Goal: Information Seeking & Learning: Learn about a topic

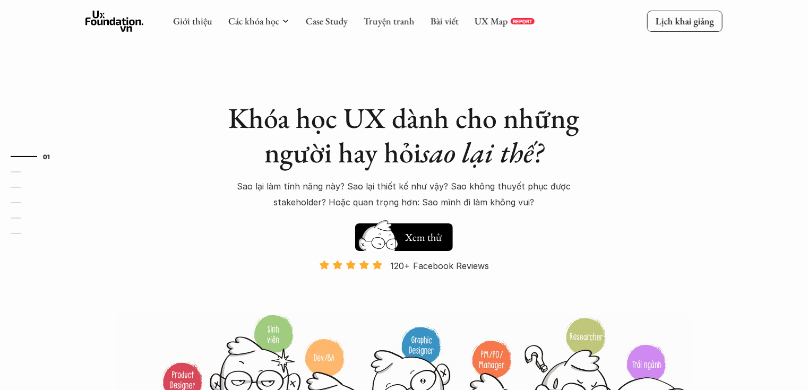
click at [507, 25] on div "UX Map REPORT" at bounding box center [504, 21] width 60 height 12
click at [503, 22] on link "UX Map" at bounding box center [490, 21] width 33 height 12
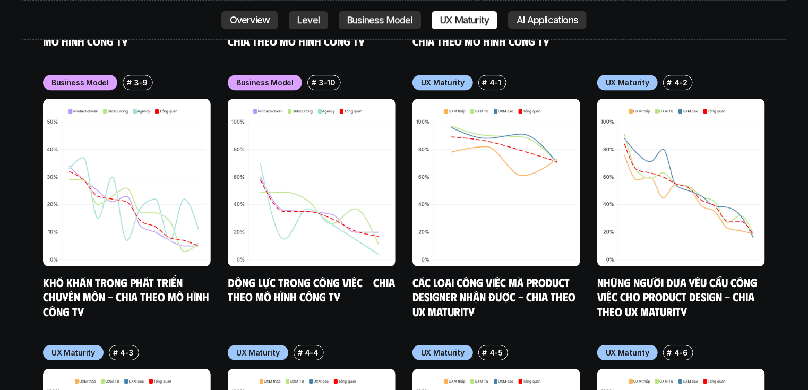
scroll to position [5609, 0]
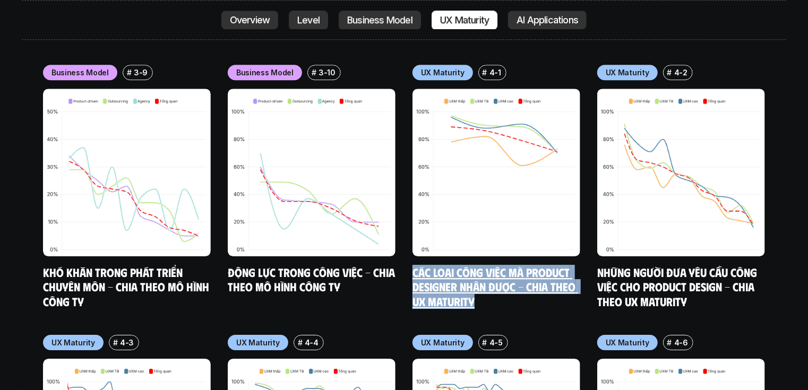
drag, startPoint x: 410, startPoint y: 214, endPoint x: 501, endPoint y: 248, distance: 97.6
copy link "Các loại công việc mà Product Designer nhận được - Chia theo UX Maturity"
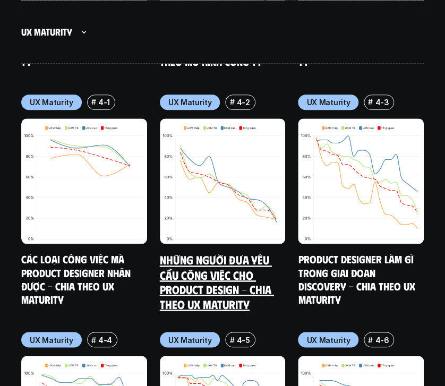
scroll to position [5792, 0]
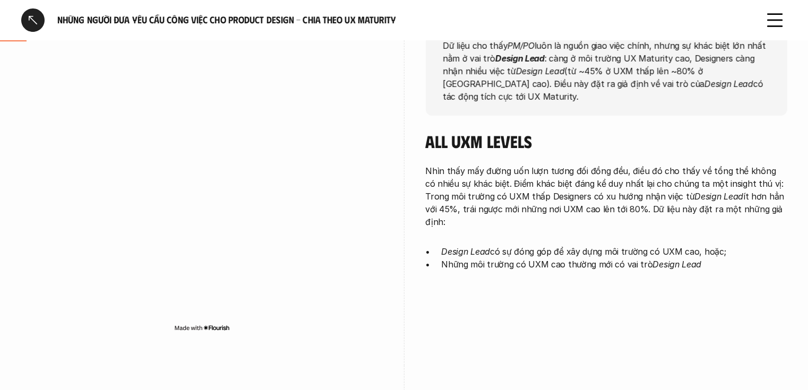
scroll to position [42, 0]
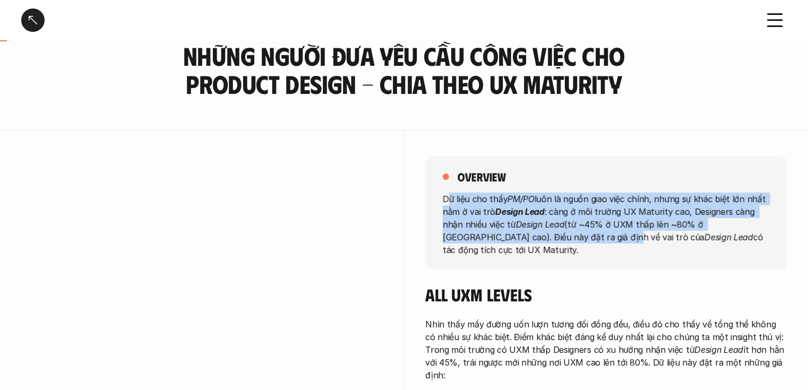
drag, startPoint x: 449, startPoint y: 197, endPoint x: 540, endPoint y: 230, distance: 96.5
click at [554, 236] on p "Dữ liệu cho thấy PM/PO luôn là nguồn giao việc chính, nhưng sự khác biệt lớn nh…" at bounding box center [606, 224] width 327 height 64
click at [452, 198] on p "Dữ liệu cho thấy PM/PO luôn là nguồn giao việc chính, nhưng sự khác biệt lớn nh…" at bounding box center [606, 224] width 327 height 64
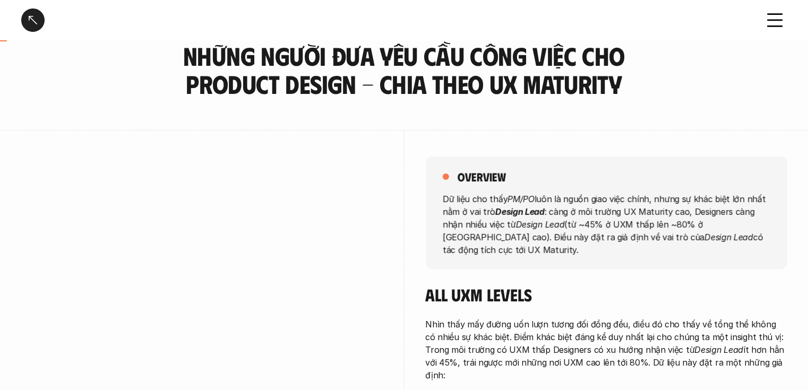
click at [441, 197] on div "overview Dữ liệu cho thấy PM/PO luôn là nguồn giao việc chính, nhưng sự khác bi…" at bounding box center [606, 213] width 361 height 112
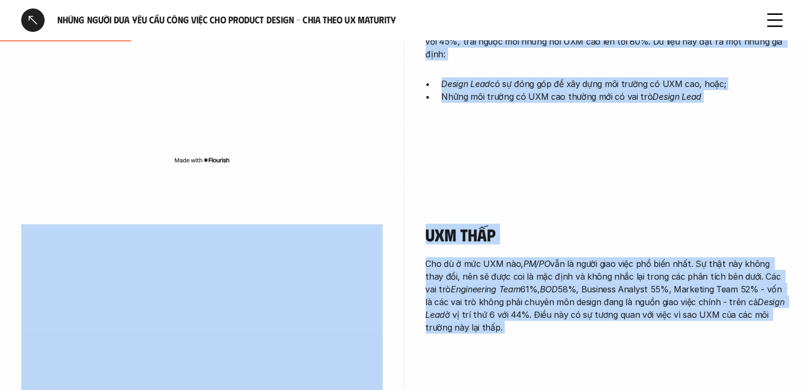
scroll to position [388, 0]
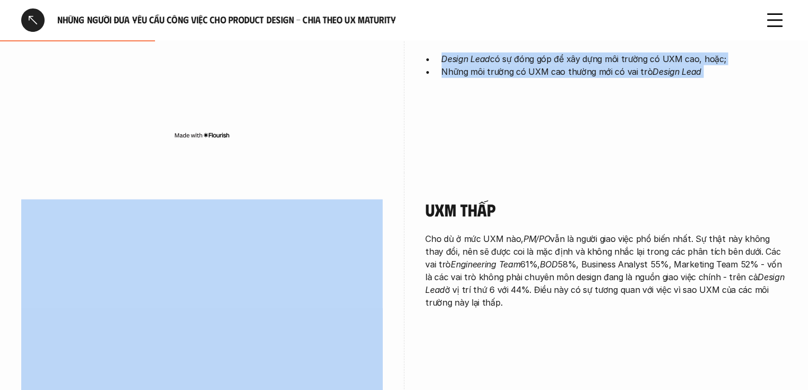
drag, startPoint x: 444, startPoint y: 197, endPoint x: 730, endPoint y: 151, distance: 290.2
copy div "Dữ liệu cho thấy PM/PO luôn là nguồn giao việc chính, nhưng sự khác biệt lớn nh…"
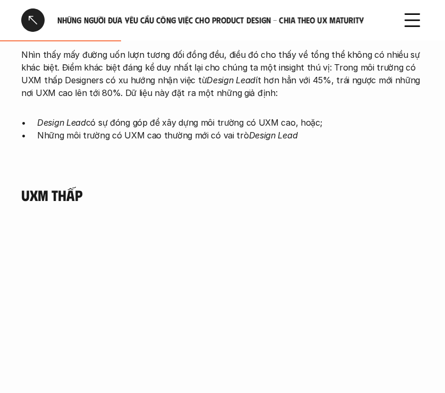
scroll to position [637, 0]
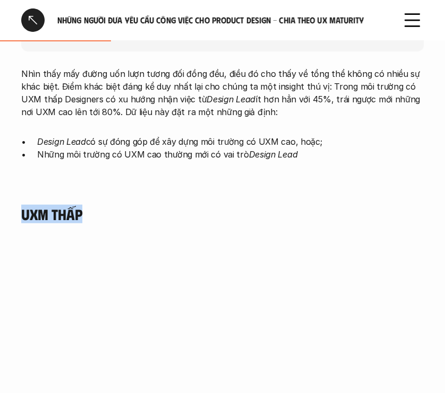
drag, startPoint x: 81, startPoint y: 214, endPoint x: 22, endPoint y: 216, distance: 58.9
click at [22, 216] on h4 "UXM thấp" at bounding box center [222, 214] width 402 height 18
copy h4 "UXM thấp"
click at [209, 234] on div "UXM thấp" at bounding box center [222, 385] width 402 height 361
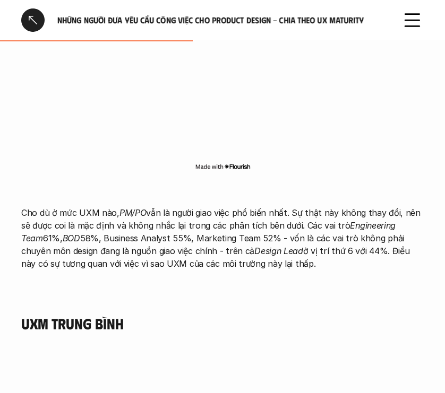
scroll to position [1061, 0]
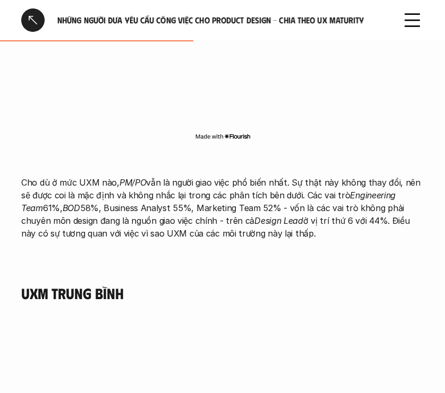
drag, startPoint x: 20, startPoint y: 181, endPoint x: 293, endPoint y: 231, distance: 277.3
click at [293, 231] on div "All UXM levels overview Dữ liệu cho thấy PM/PO luôn là nguồn giao việc chính, n…" at bounding box center [222, 197] width 445 height 2158
copy p "Cho dù ở mức UXM nào, PM/PO vẫn là người giao việc phổ biến nhất. Sự thật này k…"
drag, startPoint x: 29, startPoint y: 295, endPoint x: 138, endPoint y: 296, distance: 108.8
click at [138, 296] on h4 "UXM trung bình" at bounding box center [222, 293] width 402 height 18
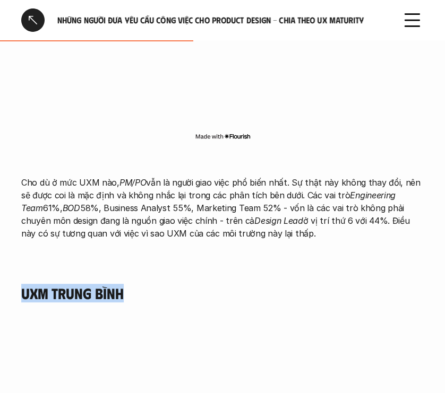
copy h4 "UXM trung bình"
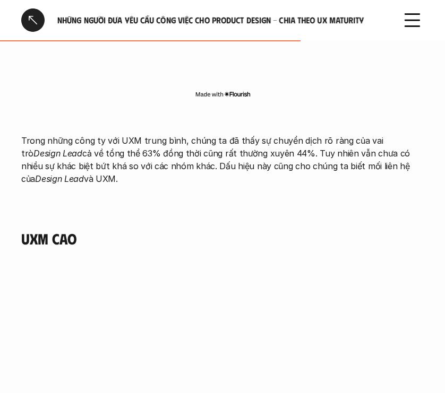
scroll to position [1528, 0]
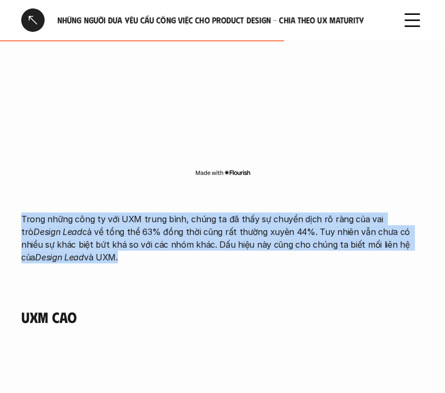
drag, startPoint x: 76, startPoint y: 259, endPoint x: 18, endPoint y: 220, distance: 70.8
copy p "Trong những công ty với UXM trung bình, chúng ta đã thấy sự chuyển dịch rõ ràng…"
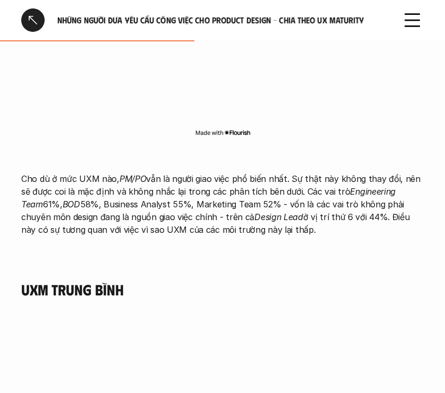
scroll to position [1061, 0]
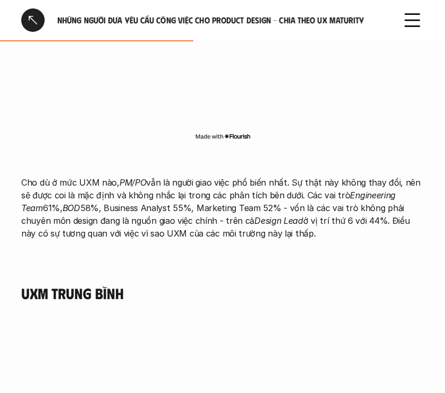
click at [368, 223] on p "Cho dù ở mức UXM nào, PM/PO vẫn là người giao việc phổ biến nhất. Sự thật này k…" at bounding box center [222, 208] width 402 height 64
drag, startPoint x: 359, startPoint y: 220, endPoint x: 365, endPoint y: 247, distance: 27.7
click at [365, 247] on div "Cho dù ở mức UXM nào, PM/PO vẫn là người giao việc phổ biến nhất. Sự thật này k…" at bounding box center [222, 213] width 402 height 117
copy p "Điều này có sự tương quan với việc vì sao UXM của các môi trường này lại thấp."
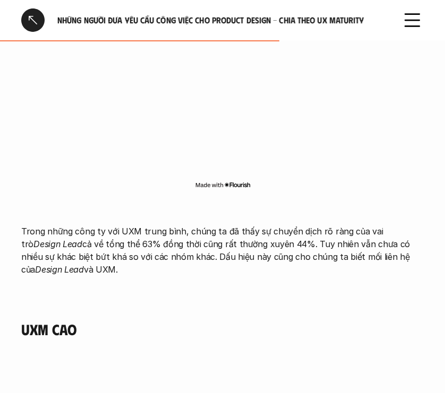
scroll to position [1528, 0]
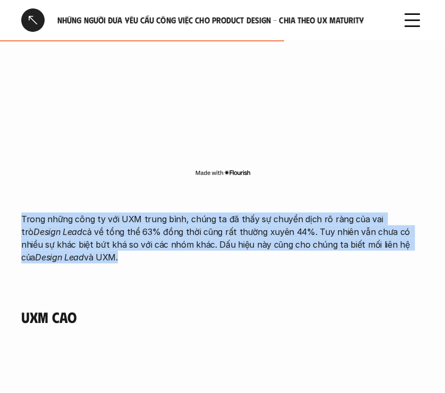
drag, startPoint x: 44, startPoint y: 255, endPoint x: 22, endPoint y: 215, distance: 45.1
click at [22, 215] on p "Trong những công ty với UXM trung bình, chúng ta đã thấy sự chuyển dịch rõ ràng…" at bounding box center [222, 237] width 402 height 51
copy p "Trong những công ty với UXM trung bình, chúng ta đã thấy sự chuyển dịch rõ ràng…"
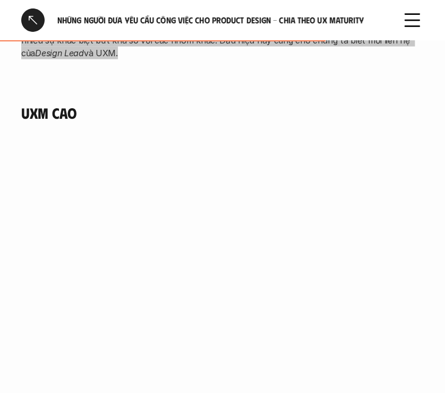
scroll to position [1740, 0]
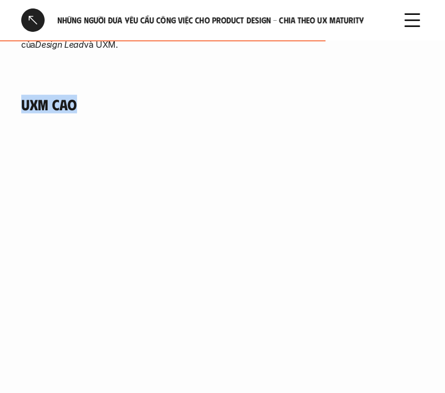
drag, startPoint x: 79, startPoint y: 104, endPoint x: 12, endPoint y: 109, distance: 67.1
copy h4 "UXM cao"
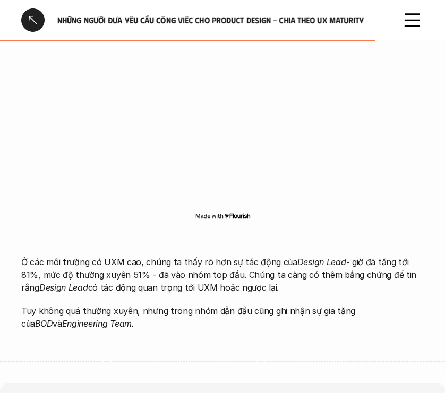
scroll to position [1995, 0]
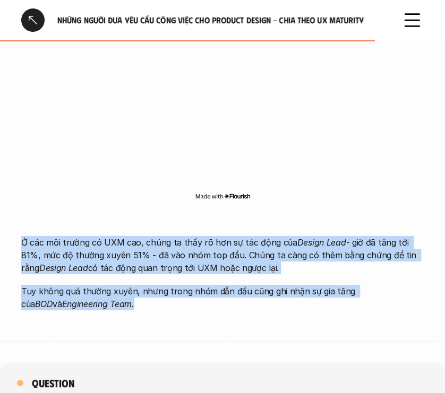
drag, startPoint x: 111, startPoint y: 305, endPoint x: 21, endPoint y: 239, distance: 111.6
copy div "Ở các môi trường có UXM cao, chúng ta thấy rõ hơn sự tác động của Design Lead -…"
click at [198, 270] on p "Ở các môi trường có UXM cao, chúng ta thấy rõ hơn sự tác động của Design Lead -…" at bounding box center [222, 255] width 402 height 38
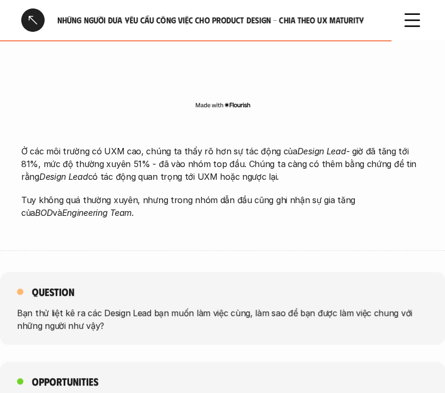
scroll to position [2250, 0]
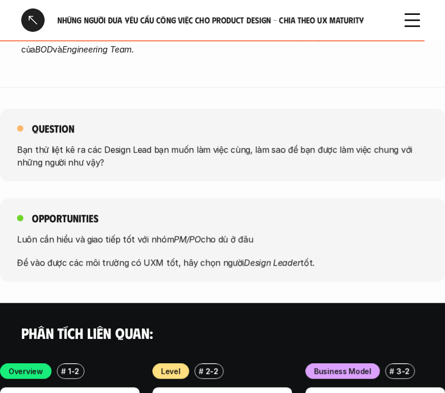
drag, startPoint x: 325, startPoint y: 257, endPoint x: 31, endPoint y: 219, distance: 296.4
click at [31, 219] on div "Opportunities Luôn cần hiểu và giao tiếp tốt với nhóm PM/PO cho dù ở đâu Để vào…" at bounding box center [222, 239] width 445 height 83
copy div "Opportunities Luôn cần hiểu và giao tiếp tốt với nhóm PM/PO cho dù ở đâu Để vào…"
click at [121, 132] on div "Question Bạn thử liệt kê ra các Design Lead bạn muốn làm việc cùng, làm sao để …" at bounding box center [222, 145] width 445 height 73
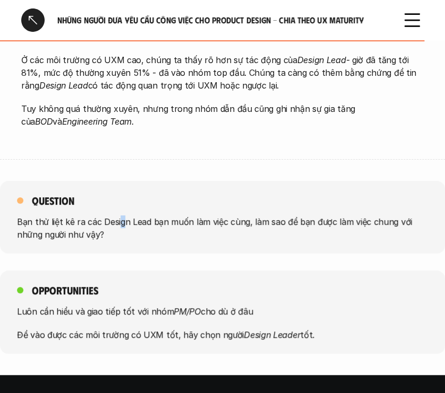
scroll to position [2038, 0]
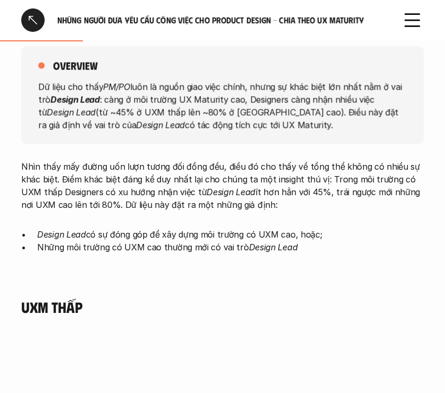
scroll to position [467, 0]
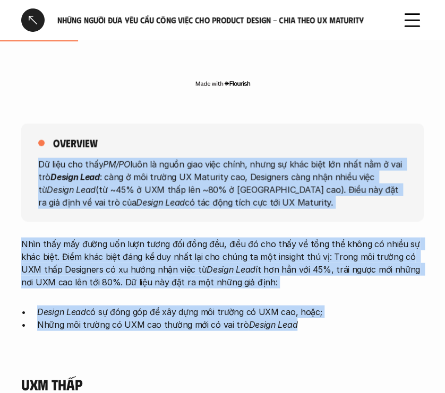
drag, startPoint x: 38, startPoint y: 163, endPoint x: 303, endPoint y: 327, distance: 311.4
click at [303, 327] on div "overview Dữ liệu cho thấy PM/PO luôn là nguồn giao việc chính, nhưng sự khác bi…" at bounding box center [222, 232] width 402 height 261
copy div "Dữ liệu cho thấy PM/PO luôn là nguồn giao việc chính, nhưng sự khác biệt lớn nh…"
click at [70, 350] on div "overview Dữ liệu cho thấy PM/PO luôn là nguồn giao việc chính, nhưng sự khác bi…" at bounding box center [222, 232] width 402 height 261
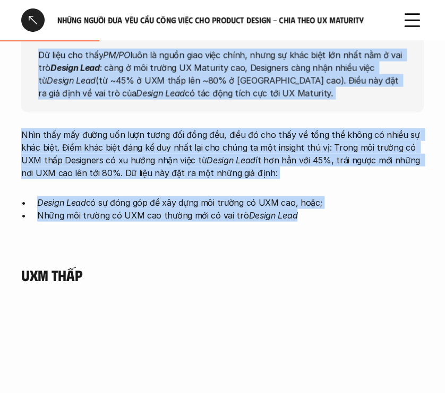
scroll to position [594, 0]
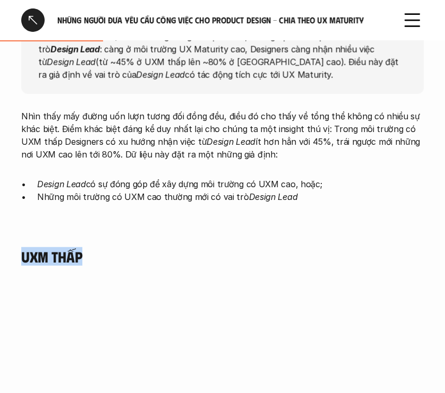
drag, startPoint x: 87, startPoint y: 256, endPoint x: 12, endPoint y: 258, distance: 74.9
copy h4 "UXM thấp"
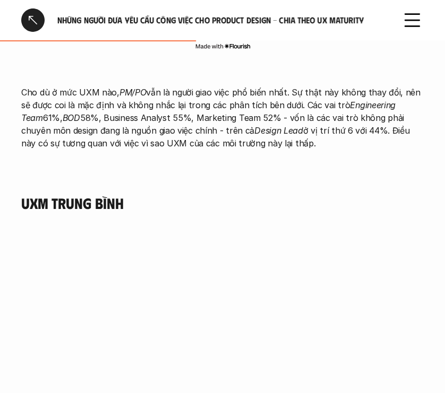
scroll to position [1061, 0]
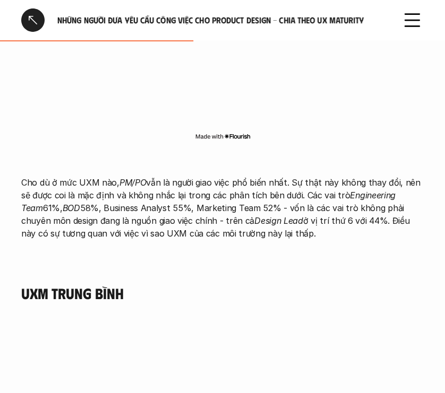
drag, startPoint x: 275, startPoint y: 235, endPoint x: 23, endPoint y: 183, distance: 257.3
click at [23, 183] on p "Cho dù ở mức UXM nào, PM/PO vẫn là người giao việc phổ biến nhất. Sự thật này k…" at bounding box center [222, 208] width 402 height 64
copy p "Cho dù ở mức UXM nào, PM/PO vẫn là người giao việc phổ biến nhất. Sự thật này k…"
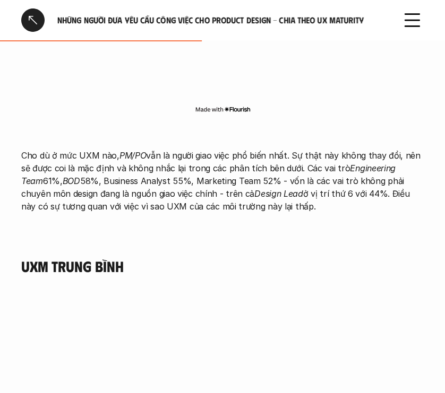
scroll to position [1104, 0]
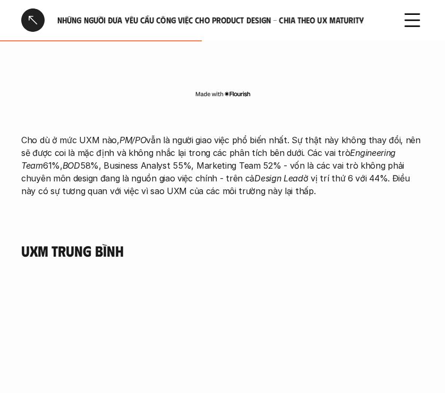
click at [115, 252] on h4 "UXM trung bình" at bounding box center [222, 251] width 402 height 18
drag, startPoint x: 133, startPoint y: 250, endPoint x: 22, endPoint y: 250, distance: 110.9
click at [22, 250] on h4 "UXM trung bình" at bounding box center [222, 251] width 402 height 18
copy h4 "UXM trung bình"
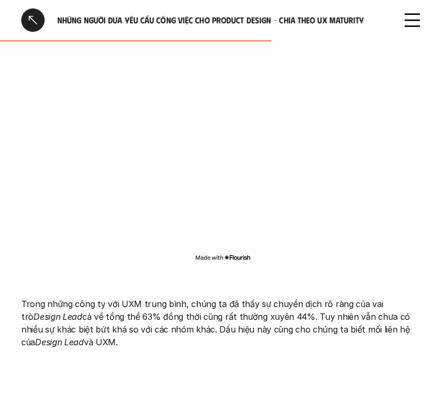
scroll to position [1528, 0]
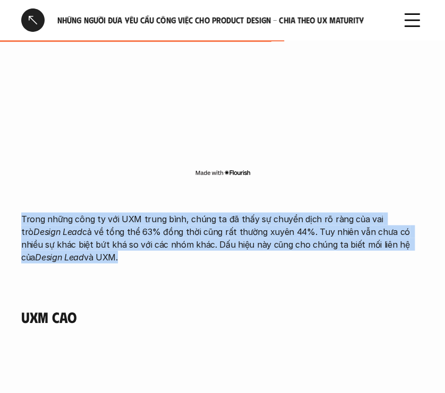
drag, startPoint x: 57, startPoint y: 257, endPoint x: 21, endPoint y: 218, distance: 53.7
click at [21, 218] on p "Trong những công ty với UXM trung bình, chúng ta đã thấy sự chuyển dịch rõ ràng…" at bounding box center [222, 237] width 402 height 51
copy p "Trong những công ty với UXM trung bình, chúng ta đã thấy sự chuyển dịch rõ ràng…"
click at [117, 226] on p "Trong những công ty với UXM trung bình, chúng ta đã thấy sự chuyển dịch rõ ràng…" at bounding box center [222, 237] width 402 height 51
drag, startPoint x: 64, startPoint y: 253, endPoint x: 12, endPoint y: 207, distance: 68.4
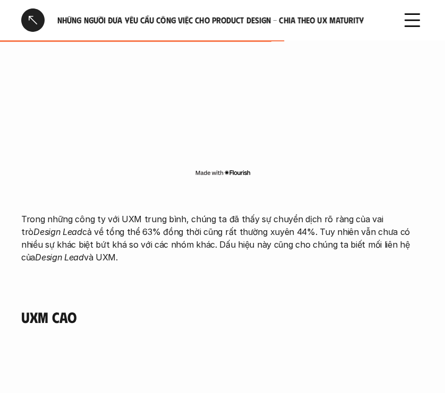
click at [39, 317] on h4 "UXM cao" at bounding box center [222, 317] width 402 height 18
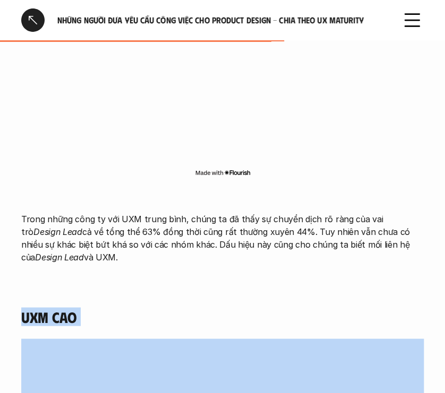
click at [39, 317] on h4 "UXM cao" at bounding box center [222, 317] width 402 height 18
copy h4 "UXM cao"
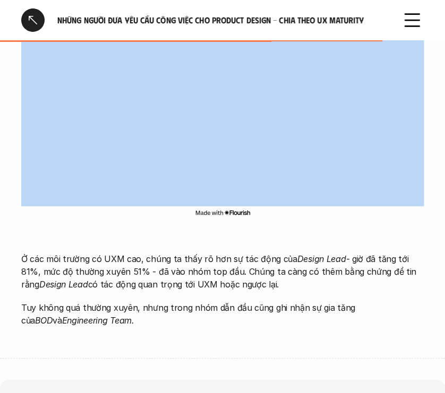
scroll to position [2038, 0]
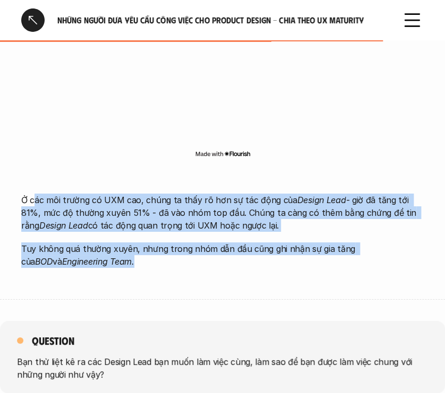
drag, startPoint x: 106, startPoint y: 253, endPoint x: 34, endPoint y: 195, distance: 92.5
click at [34, 195] on div "Ở các môi trường có UXM cao, chúng ta thấy rõ hơn sự tác động của Design Lead -…" at bounding box center [222, 231] width 402 height 74
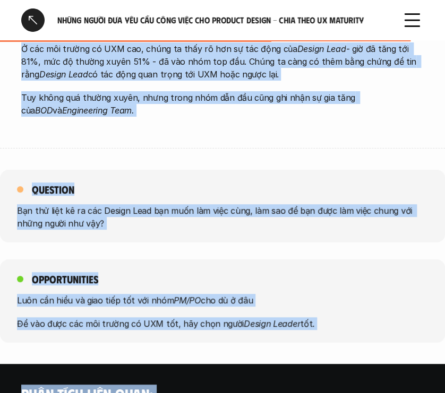
scroll to position [2196, 0]
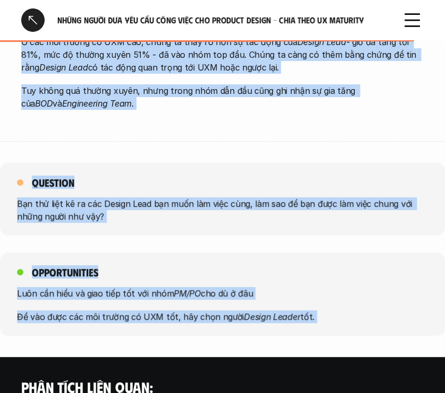
drag, startPoint x: 20, startPoint y: 193, endPoint x: 297, endPoint y: 306, distance: 298.9
copy div "Ở các môi trường có UXM cao, chúng ta thấy rõ hơn sự tác động của Design Lead -…"
click at [205, 210] on p "Bạn thử liệt kê ra các Design Lead bạn muốn làm việc cùng, làm sao để bạn được …" at bounding box center [222, 209] width 411 height 25
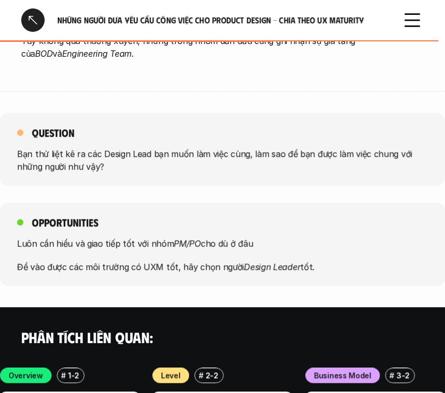
scroll to position [2153, 0]
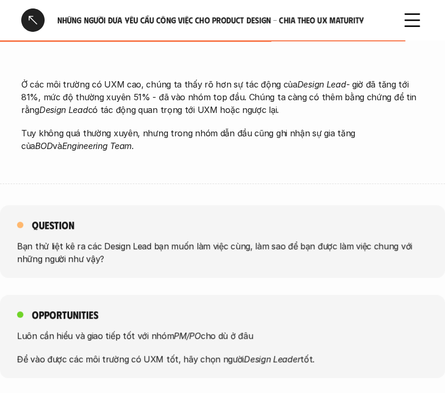
click at [136, 290] on div "Question Bạn thử liệt kê ra các Design Lead bạn muốn làm việc cùng, làm sao để …" at bounding box center [222, 291] width 445 height 173
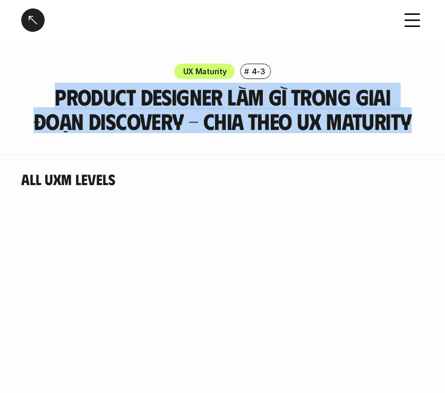
drag, startPoint x: 288, startPoint y: 148, endPoint x: 53, endPoint y: 98, distance: 240.4
click at [53, 98] on h3 "Product Designer làm gì trong giai đoạn Discovery - Chia theo UX Maturity" at bounding box center [222, 108] width 378 height 49
copy h3 "Product Designer làm gì trong giai đoạn Discovery - Chia theo UX Maturity"
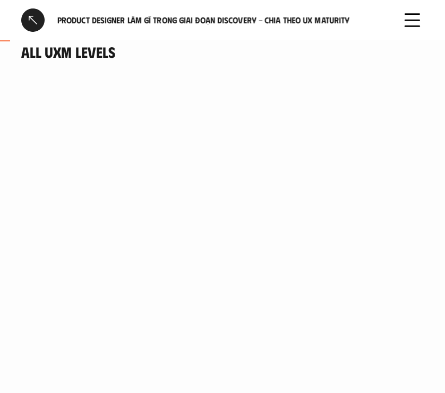
scroll to position [170, 0]
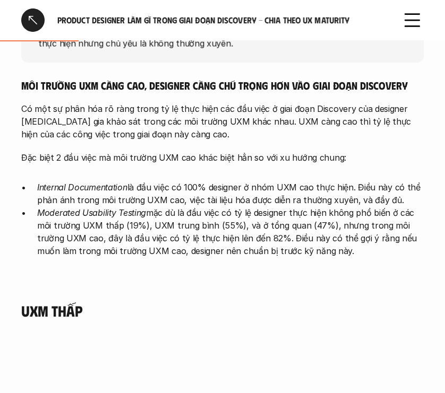
scroll to position [552, 0]
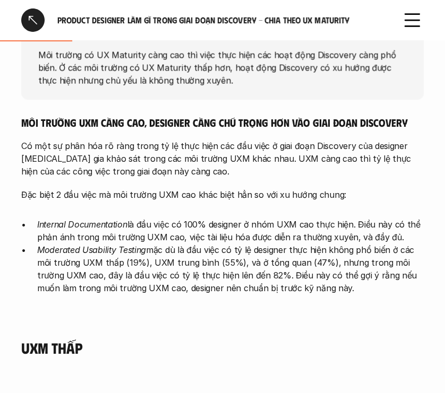
drag, startPoint x: 38, startPoint y: 79, endPoint x: 328, endPoint y: 325, distance: 380.5
click at [328, 325] on div "overview Môi trường có UX Maturity càng cao thì việc thực hiện các hoạt động Di…" at bounding box center [222, 159] width 402 height 333
copy div "Lor ipsumd si AM Consecte adip eli sed doei temp inci utl etdo magn Aliquaeni a…"
click at [237, 201] on p "Đặc biệt 2 đầu việc mà môi trường UXM cao khác biệt hẳn so với xu hướng chung:" at bounding box center [222, 194] width 402 height 13
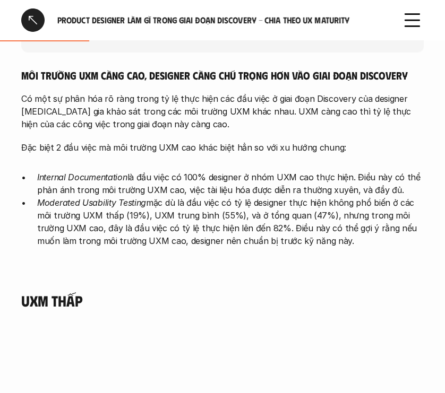
scroll to position [722, 0]
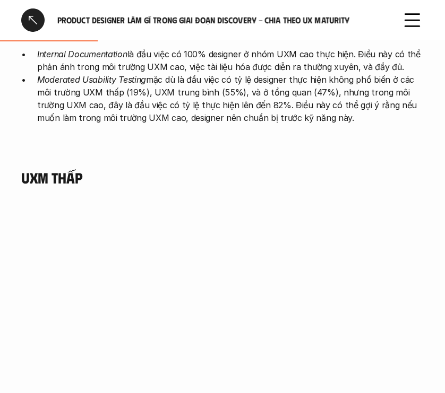
click at [58, 187] on h4 "UXM thấp" at bounding box center [222, 178] width 402 height 18
click at [60, 187] on h4 "UXM thấp" at bounding box center [222, 178] width 402 height 18
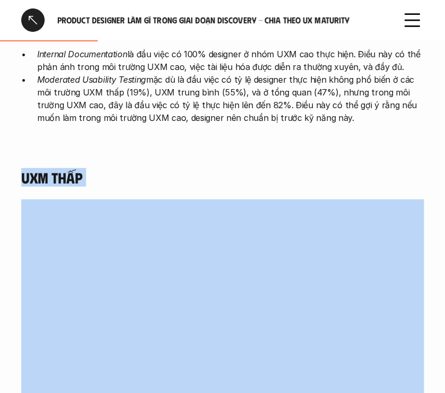
click at [60, 187] on h4 "UXM thấp" at bounding box center [222, 178] width 402 height 18
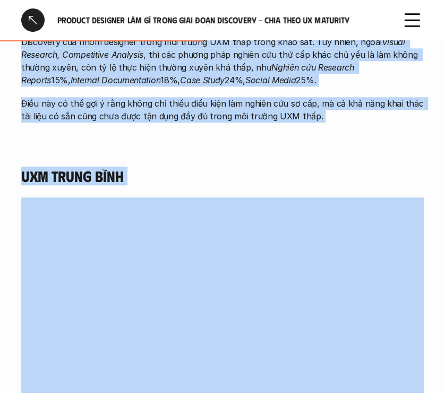
scroll to position [1440, 0]
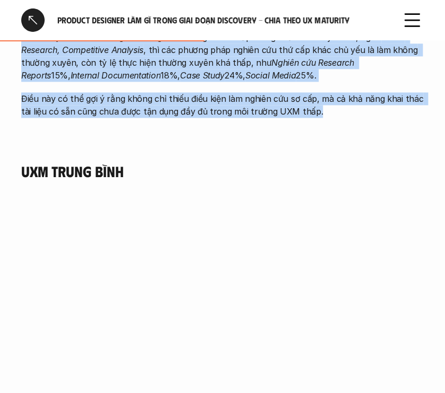
drag, startPoint x: 22, startPoint y: 168, endPoint x: 340, endPoint y: 134, distance: 319.2
copy div "Loremips dolor sit ametco ADI elit se doei te inci utla etd mag aliqu enim admi…"
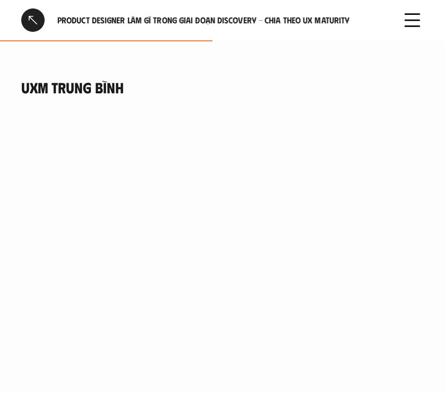
scroll to position [1524, 0]
click at [124, 96] on h4 "UXM trung bình" at bounding box center [222, 86] width 402 height 18
drag, startPoint x: 128, startPoint y: 106, endPoint x: 3, endPoint y: 105, distance: 124.7
click at [3, 105] on div "All UXM Levels overview Môi trường có UX Maturity càng cao thì việc thực hiện c…" at bounding box center [222, 67] width 445 height 2875
copy h4 "UXM trung bình"
